Goal: Information Seeking & Learning: Learn about a topic

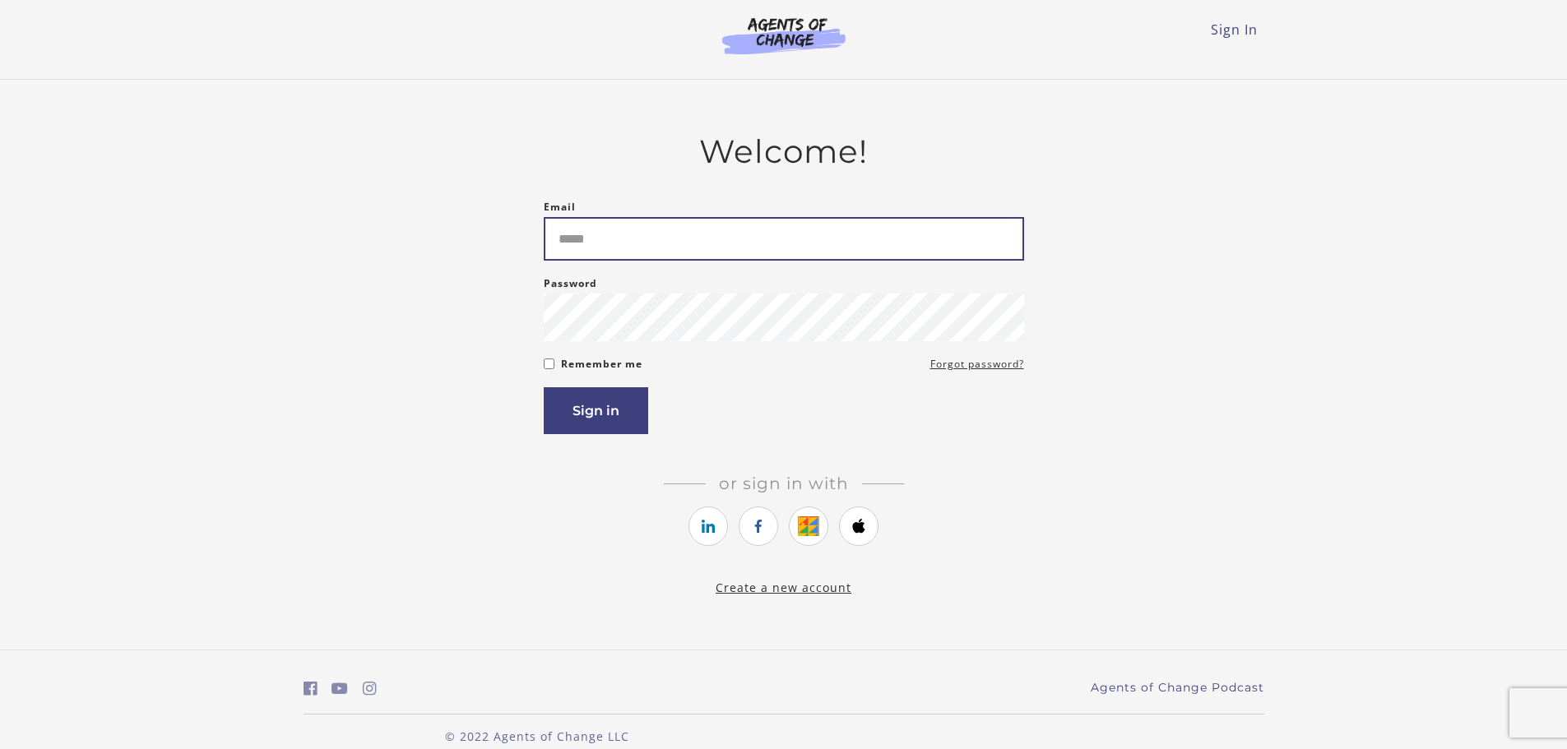
click at [668, 261] on input "Email" at bounding box center [784, 239] width 480 height 44
type input "**********"
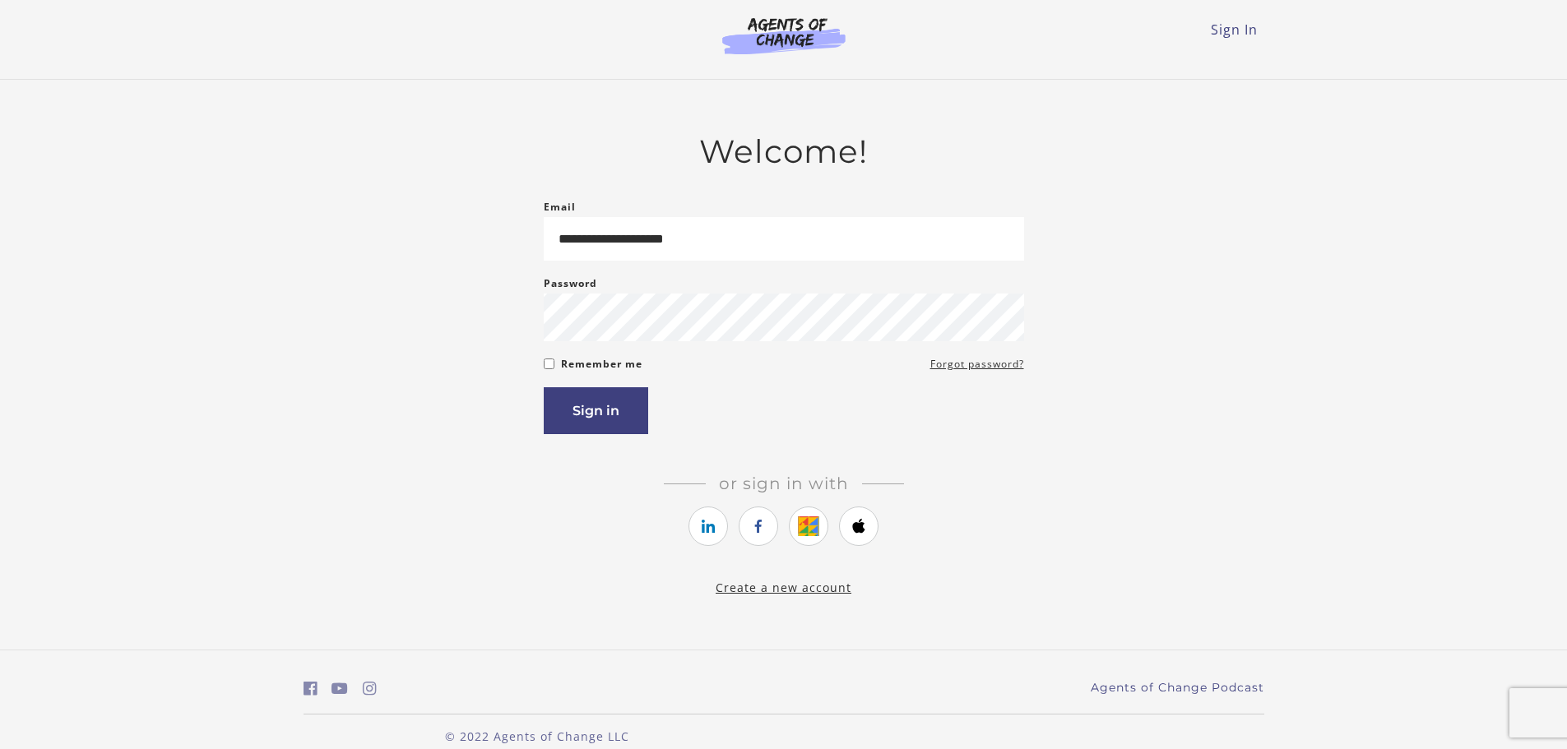
click at [558, 373] on div "Remember me Forgot password?" at bounding box center [784, 364] width 480 height 20
click at [574, 404] on button "Sign in" at bounding box center [596, 410] width 104 height 47
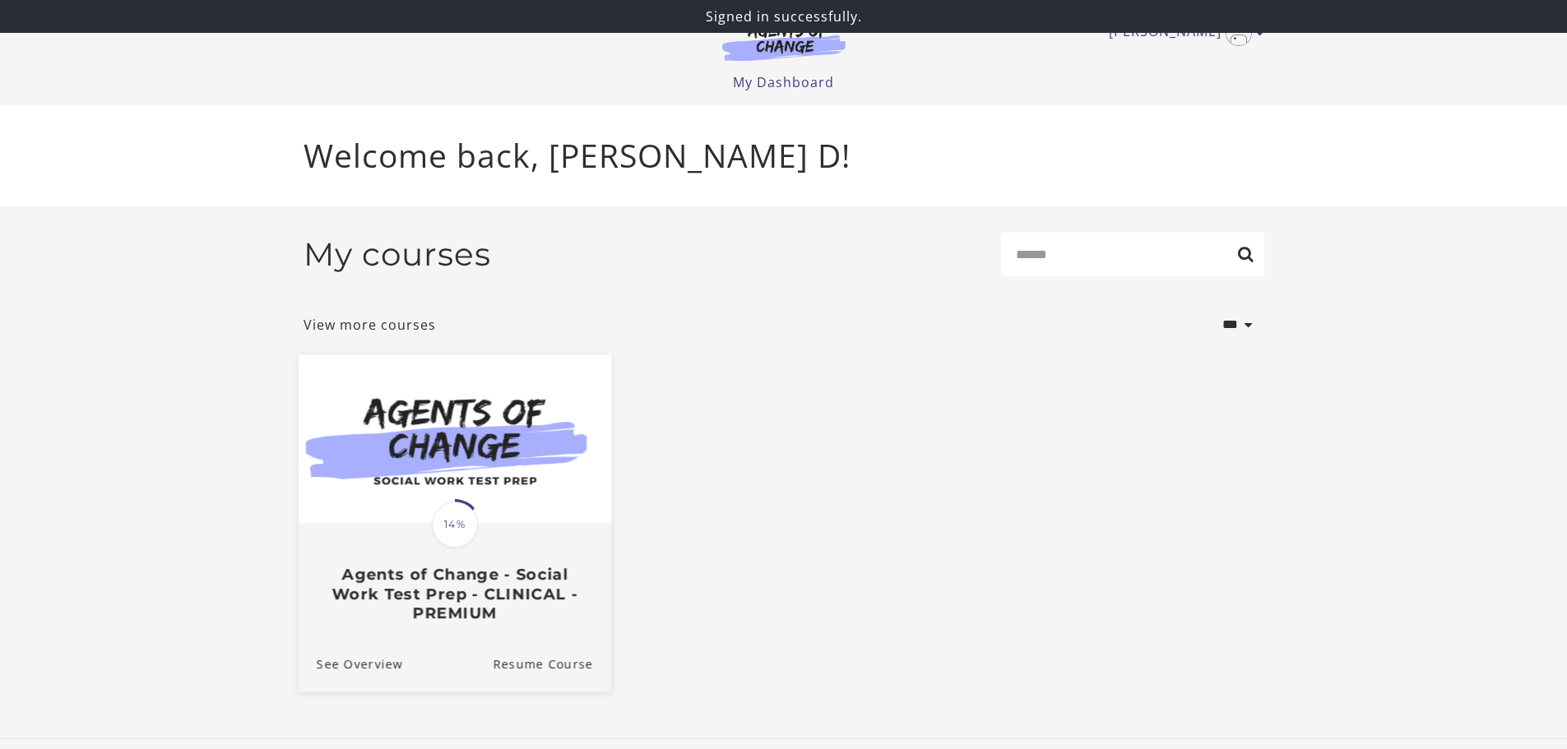
click at [563, 481] on img at bounding box center [454, 438] width 312 height 169
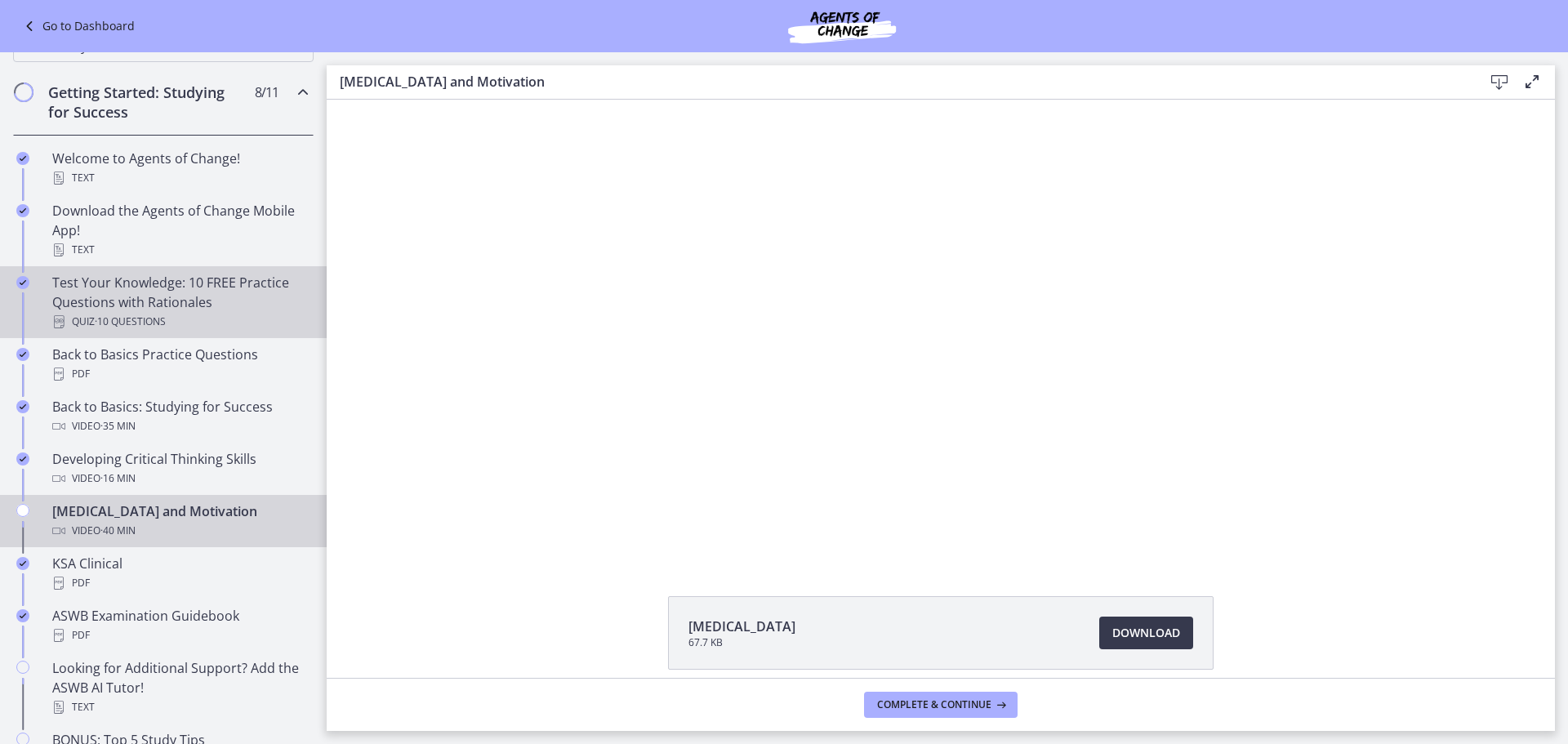
scroll to position [245, 0]
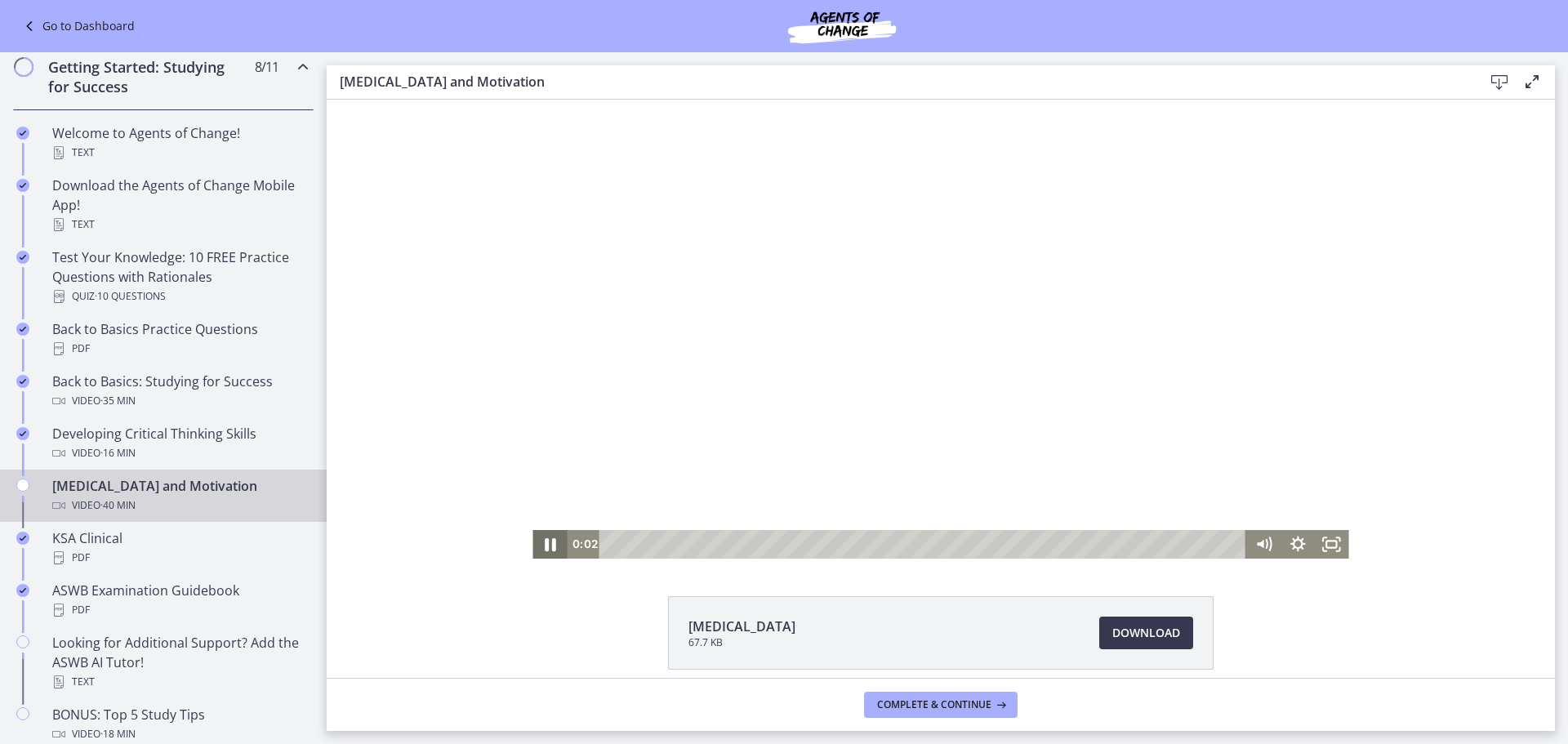
click at [539, 543] on icon "Pause" at bounding box center [549, 543] width 41 height 35
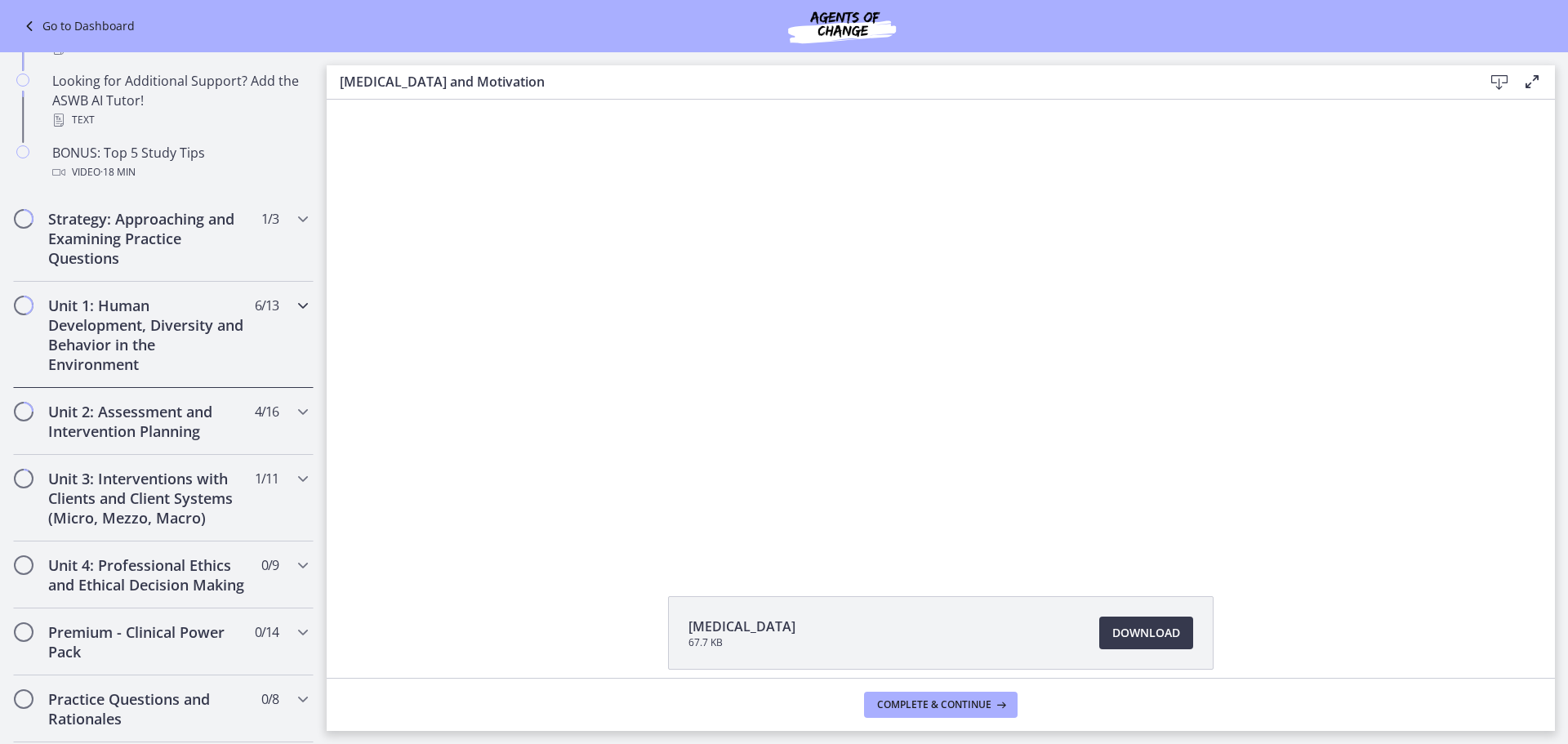
scroll to position [817, 0]
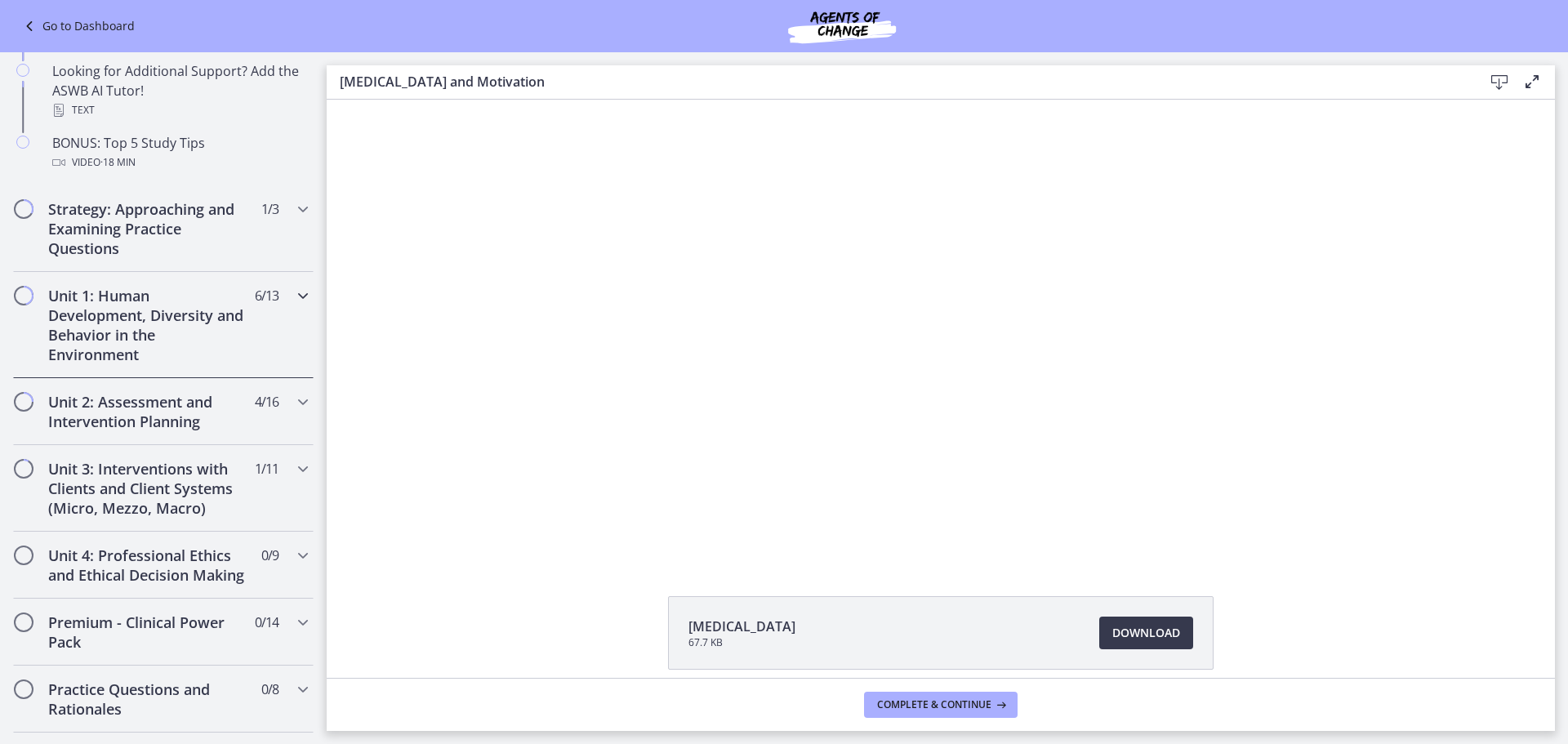
click at [246, 310] on div "Unit 1: Human Development, Diversity and Behavior in the Environment 6 / 13 Com…" at bounding box center [163, 325] width 301 height 106
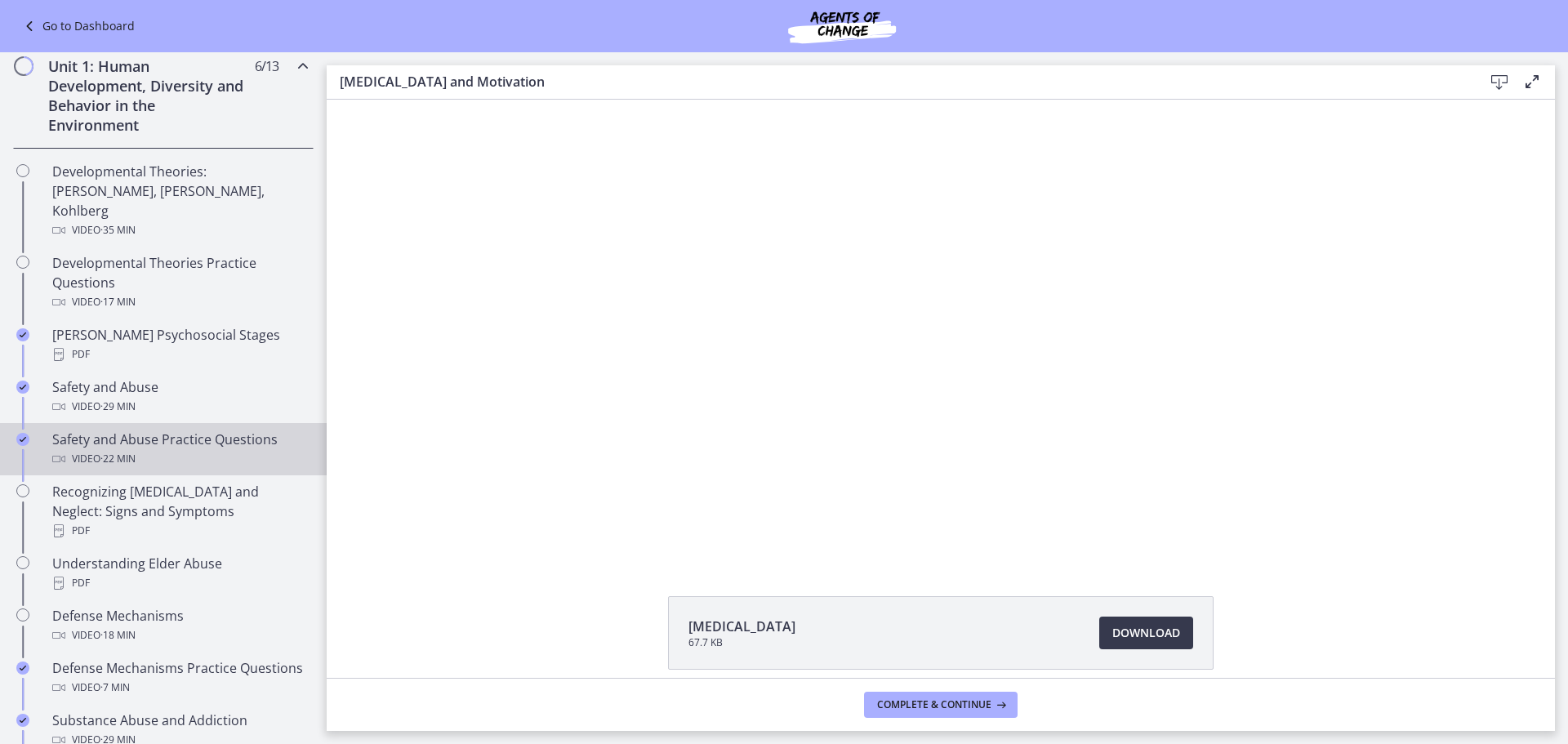
scroll to position [327, 0]
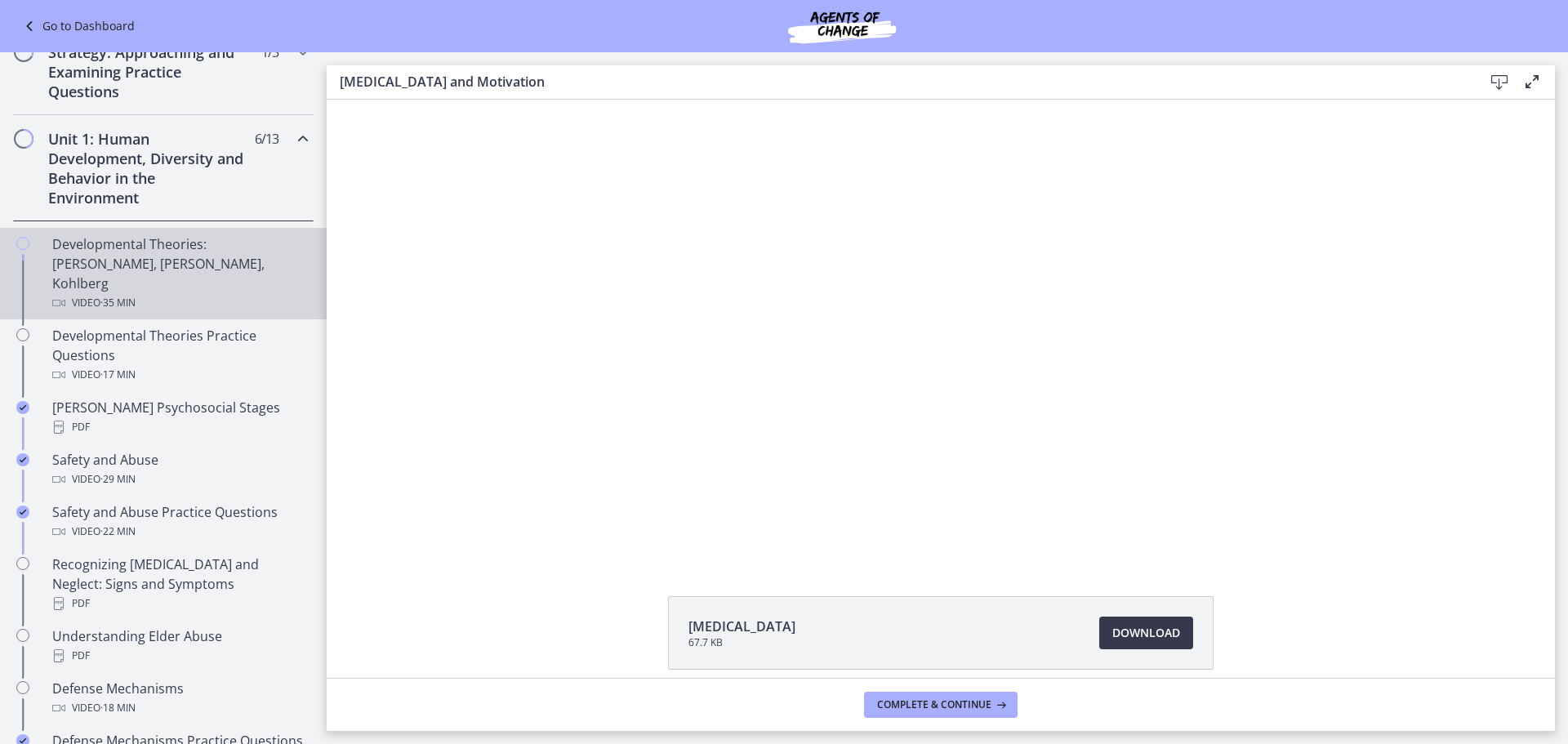
click at [177, 258] on div "Developmental Theories: [PERSON_NAME], [PERSON_NAME], Kohlberg Video · 35 min" at bounding box center [180, 273] width 255 height 78
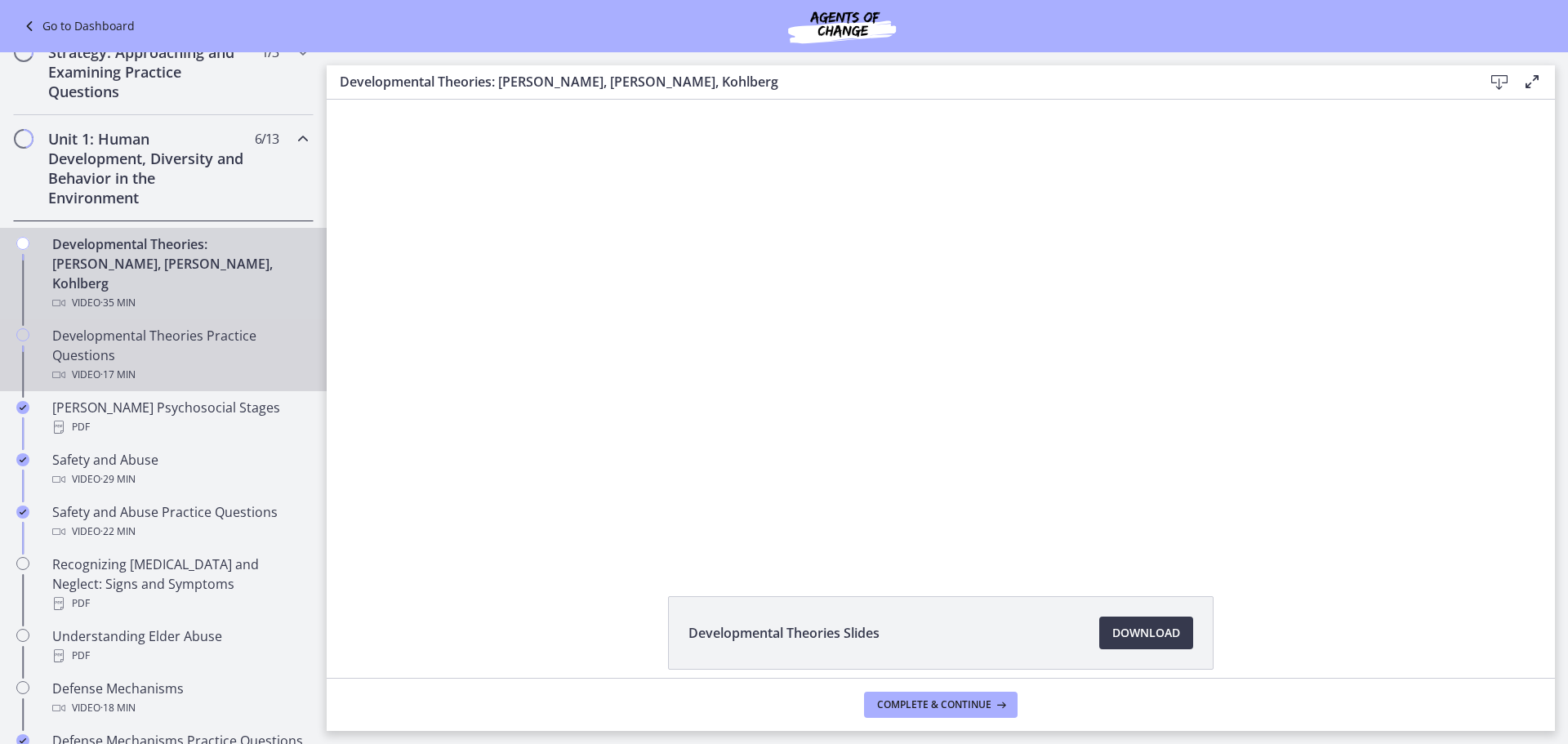
click at [195, 326] on div "Developmental Theories Practice Questions Video · 17 min" at bounding box center [180, 355] width 255 height 59
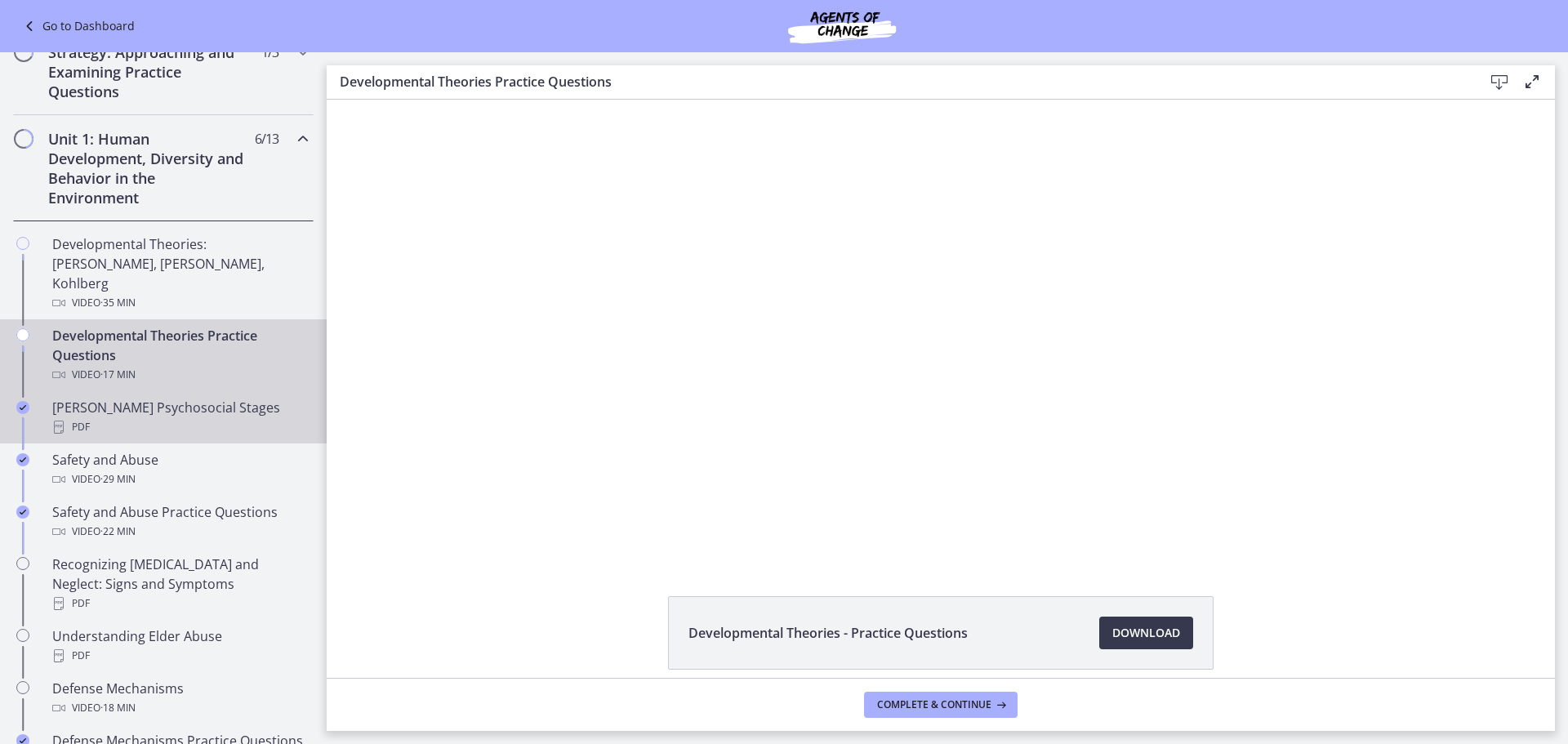
click at [250, 397] on div "[PERSON_NAME] Psychosocial Stages PDF" at bounding box center [180, 416] width 255 height 39
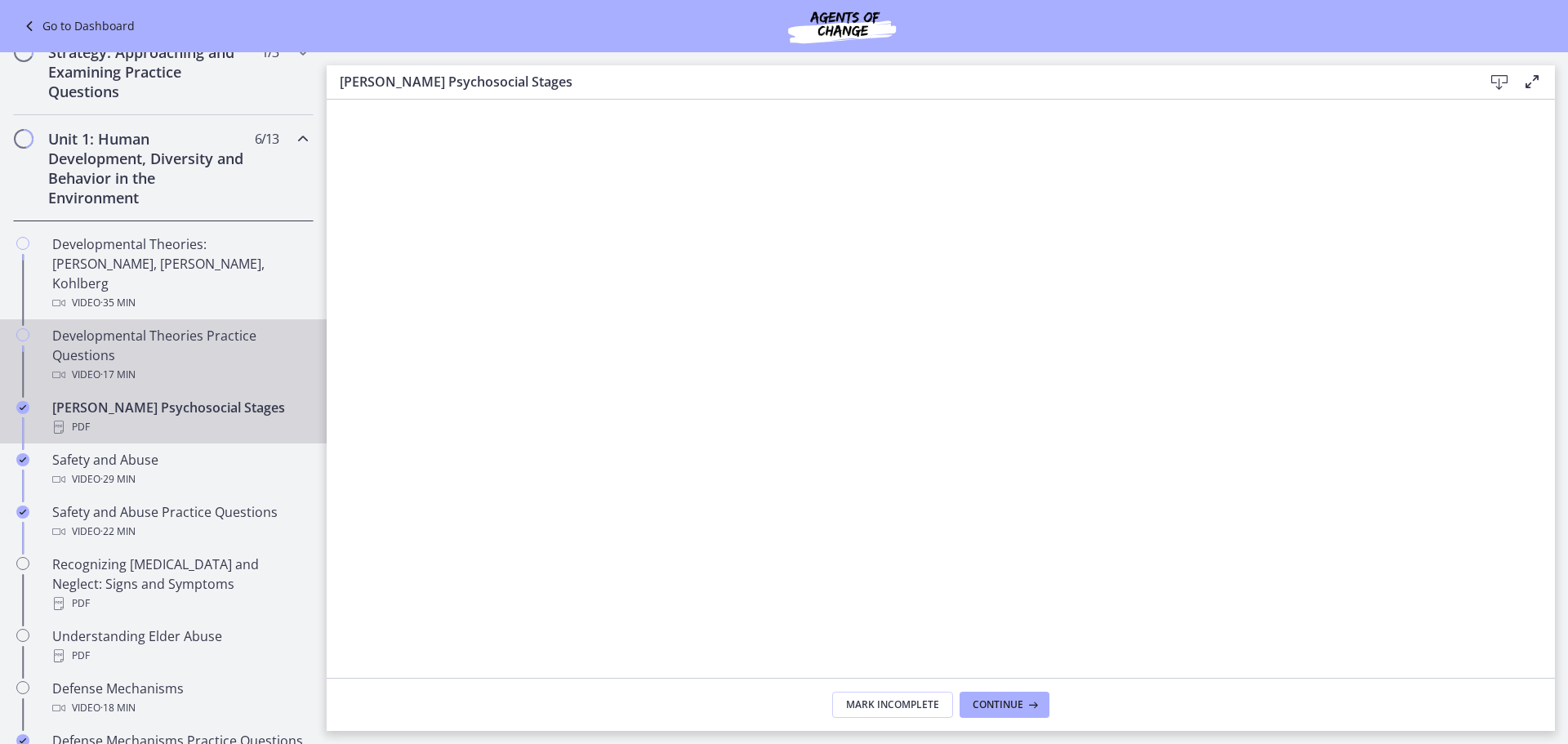
click at [83, 326] on div "Developmental Theories Practice Questions Video · 17 min" at bounding box center [180, 355] width 255 height 59
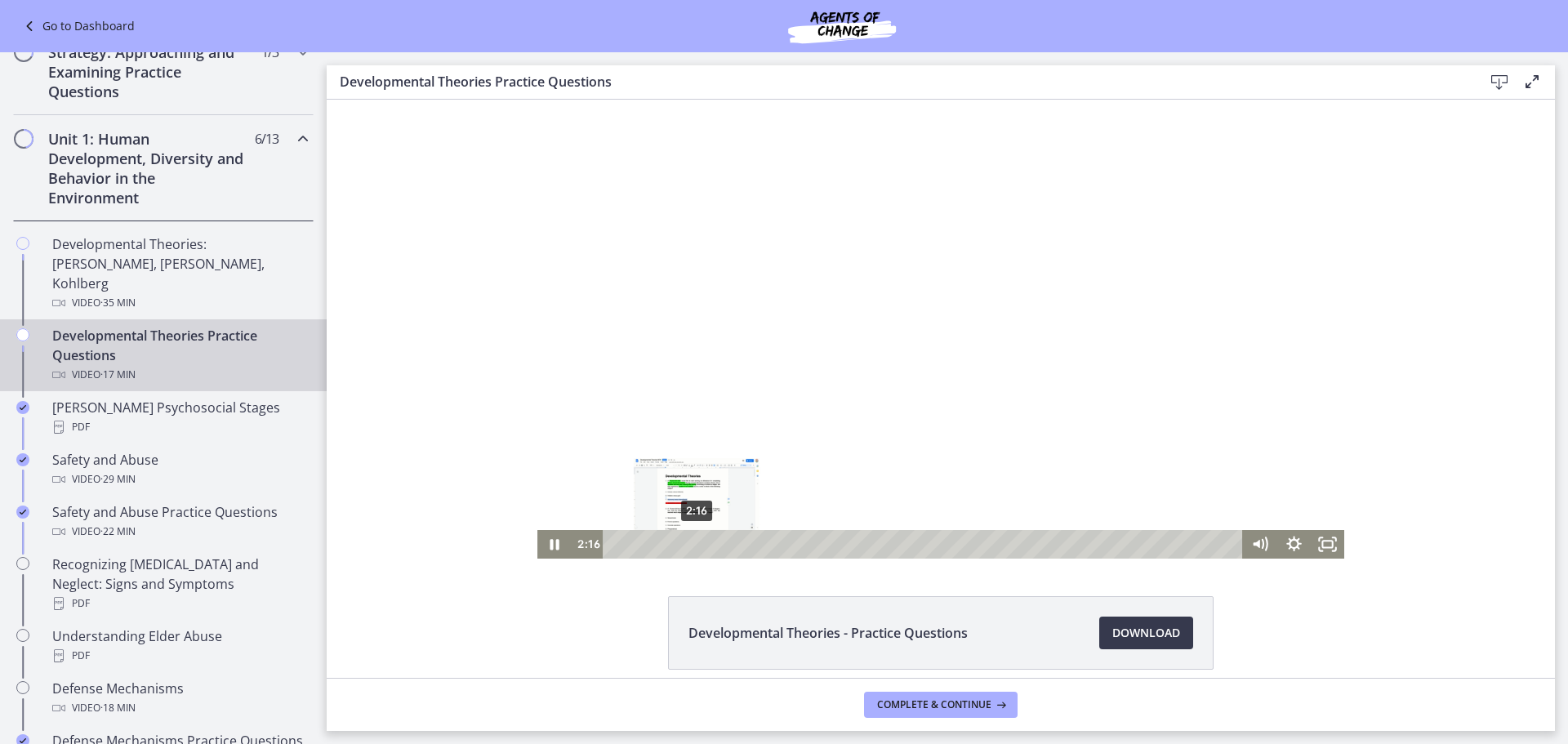
click at [691, 549] on div "2:16" at bounding box center [925, 544] width 619 height 29
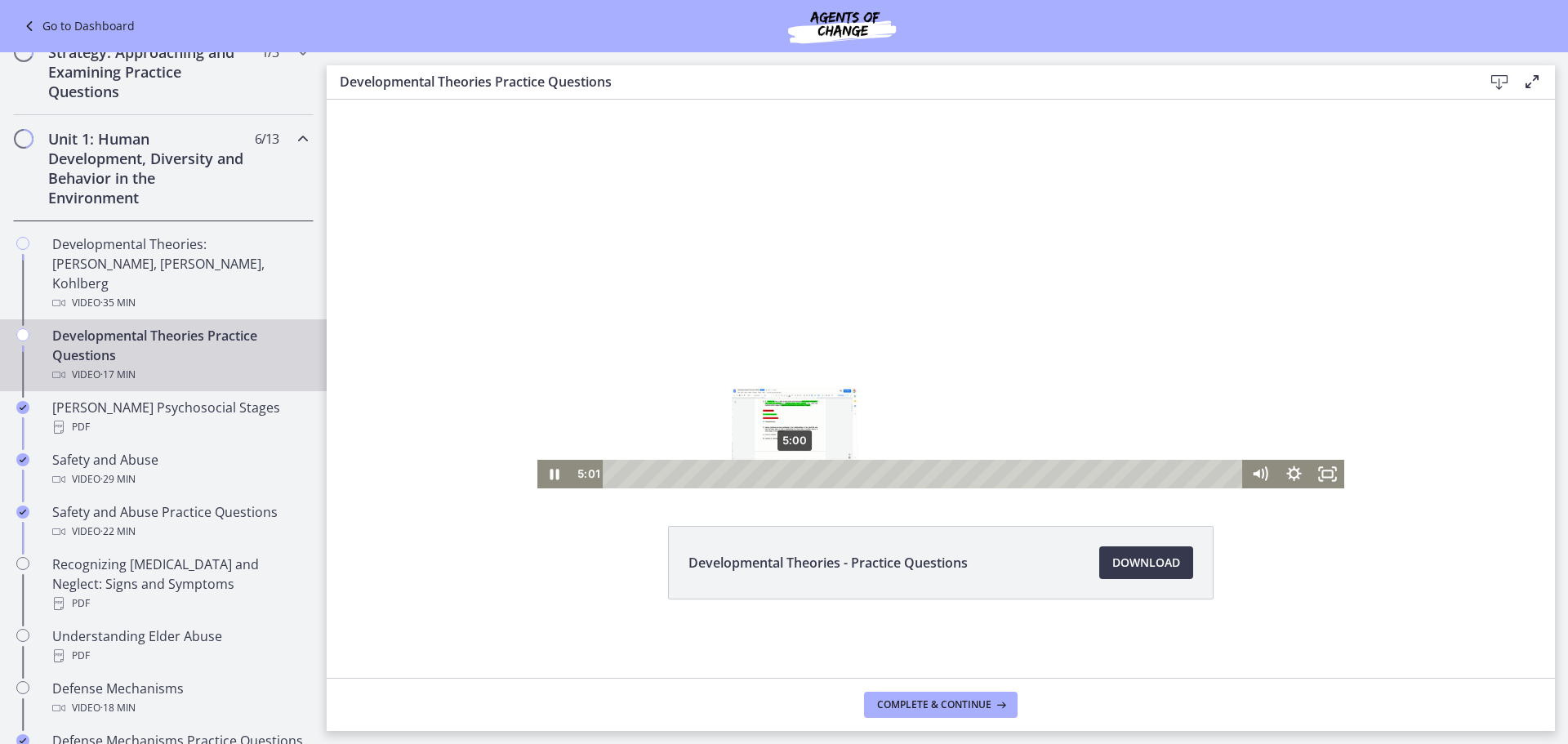
click at [788, 466] on div "5:00" at bounding box center [925, 474] width 619 height 29
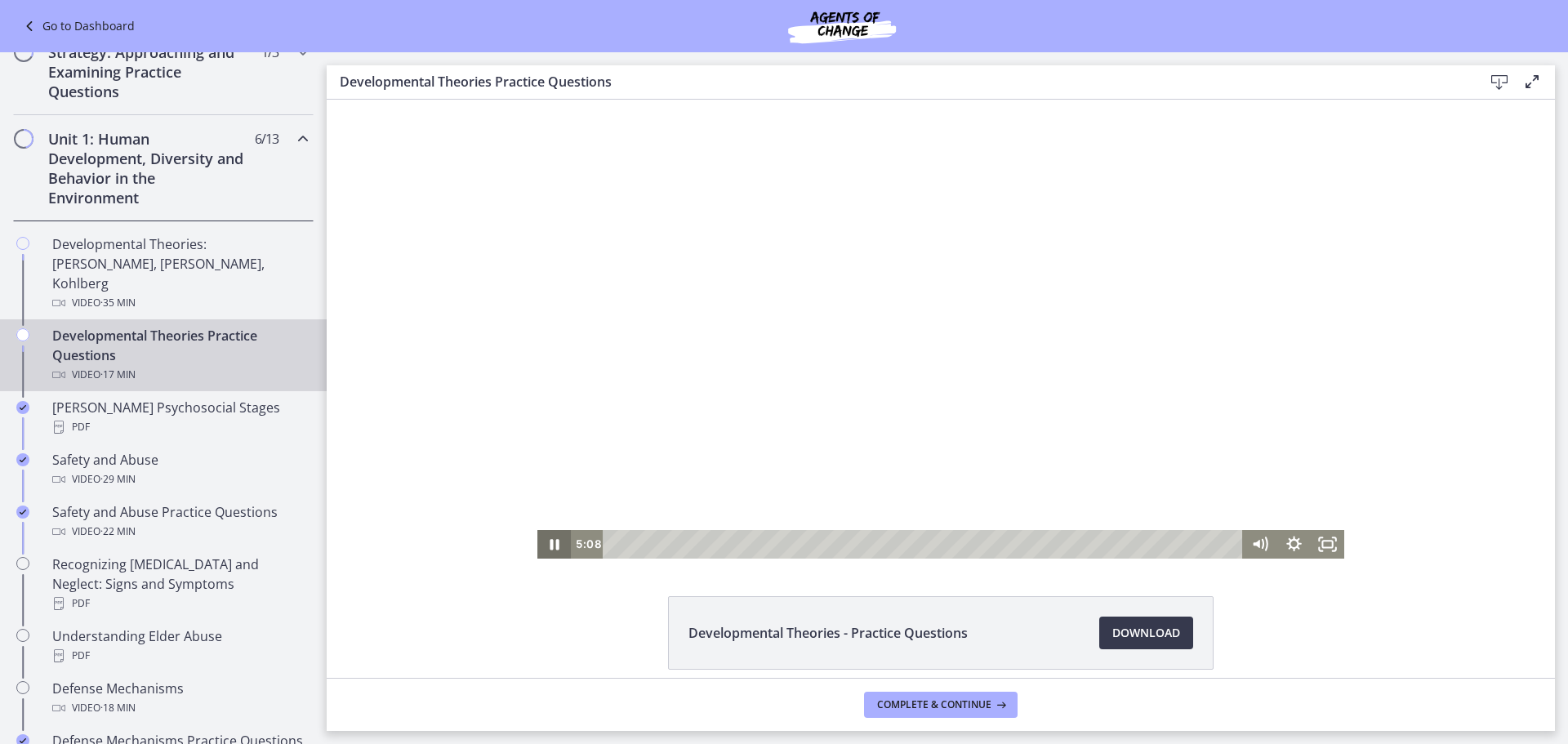
click at [549, 540] on icon "Pause" at bounding box center [554, 544] width 34 height 29
